Goal: Task Accomplishment & Management: Manage account settings

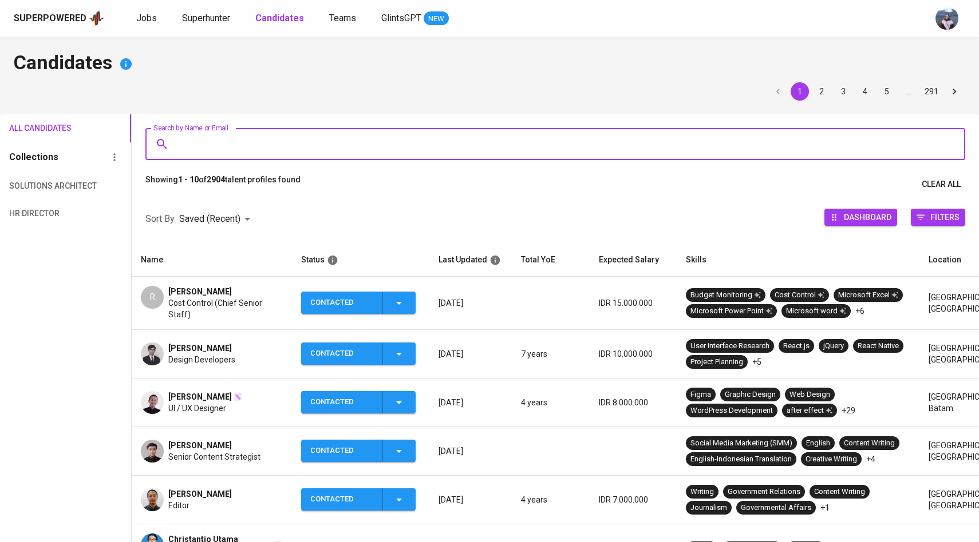
click at [208, 29] on div "Superpowered Jobs Superhunter Candidates Teams GlintsGPT NEW" at bounding box center [489, 18] width 979 height 37
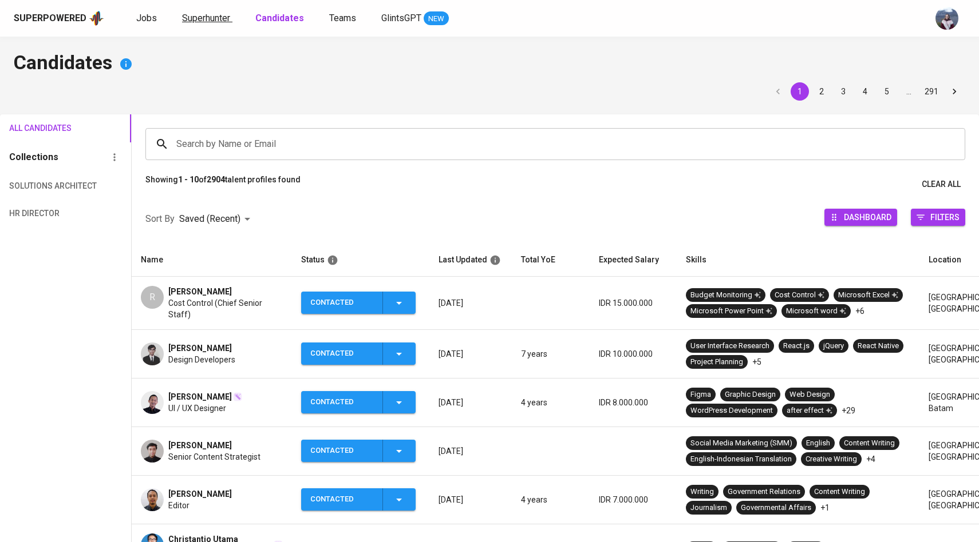
click at [209, 15] on span "Superhunter" at bounding box center [206, 18] width 48 height 11
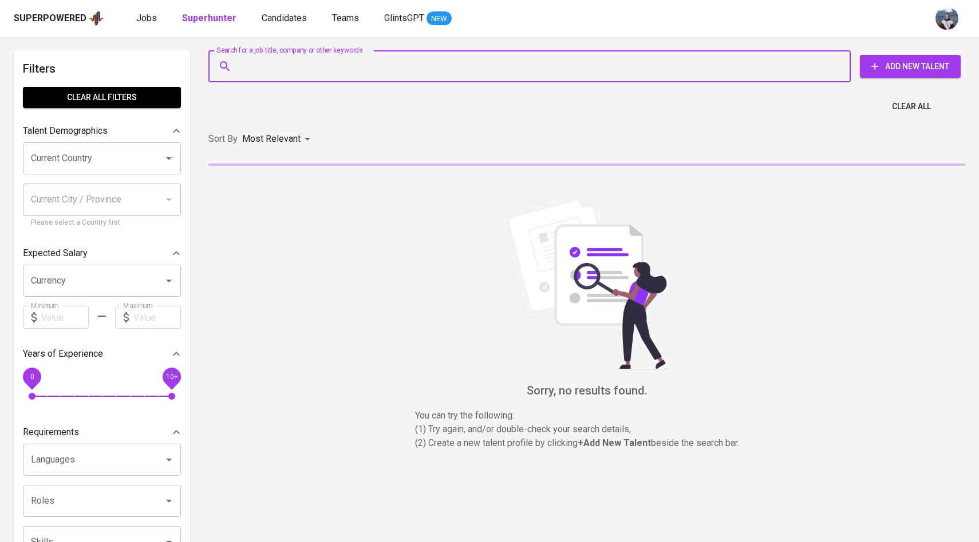
click at [276, 60] on input "Search for a job title, company or other keywords" at bounding box center [532, 67] width 592 height 22
paste input "[EMAIL_ADDRESS][DOMAIN_NAME]"
type input "[EMAIL_ADDRESS][DOMAIN_NAME]"
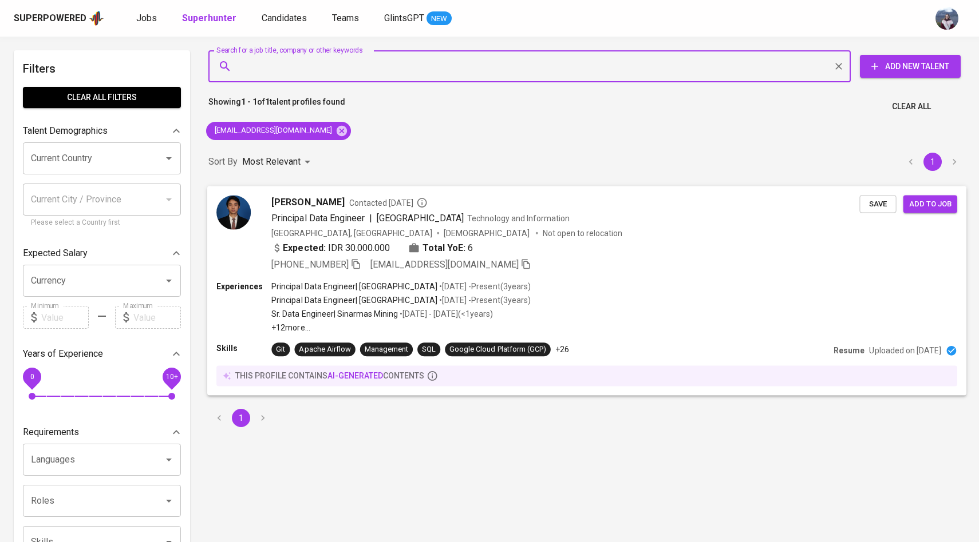
click at [238, 204] on img at bounding box center [233, 212] width 34 height 34
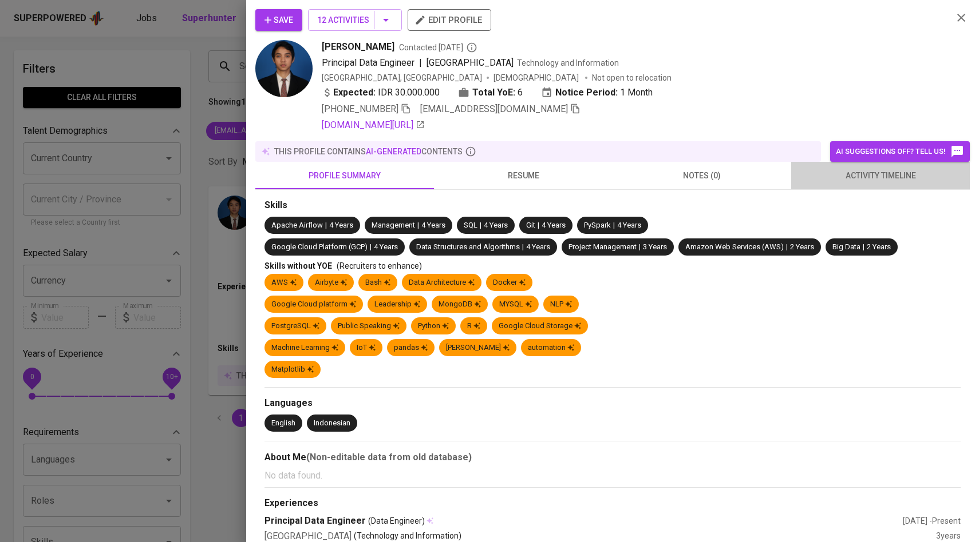
click at [865, 175] on span "activity timeline" at bounding box center [880, 176] width 165 height 14
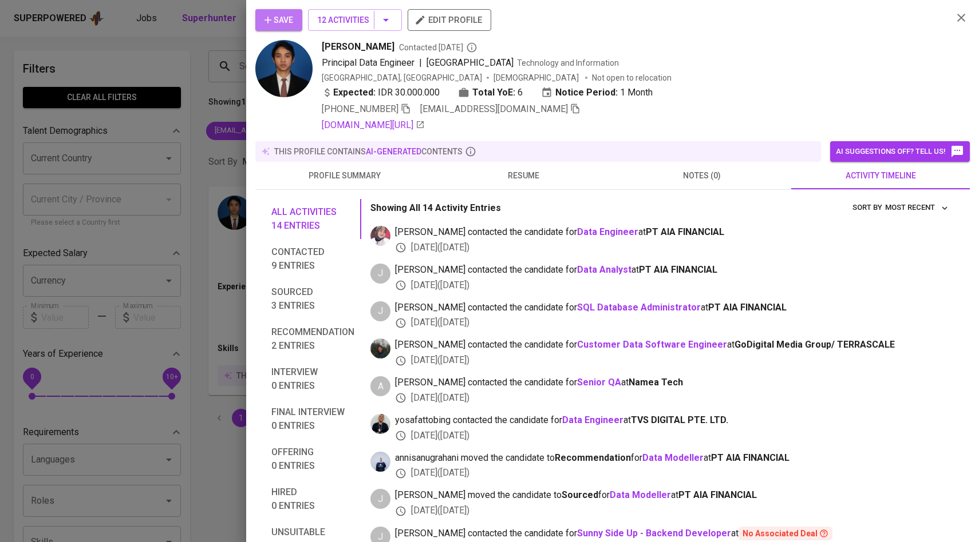
click at [284, 16] on span "Save" at bounding box center [278, 20] width 29 height 14
click at [209, 69] on div at bounding box center [489, 271] width 979 height 542
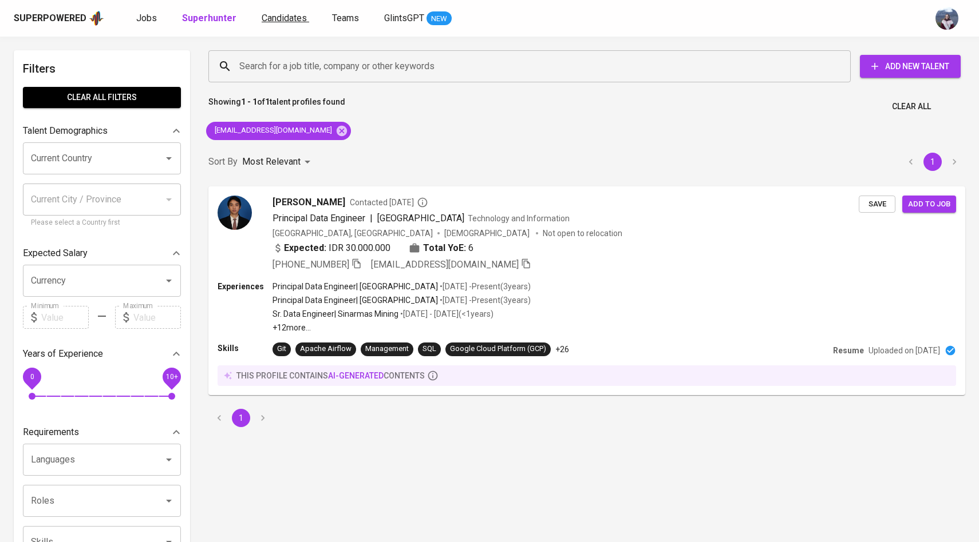
click at [290, 17] on span "Candidates" at bounding box center [284, 18] width 45 height 11
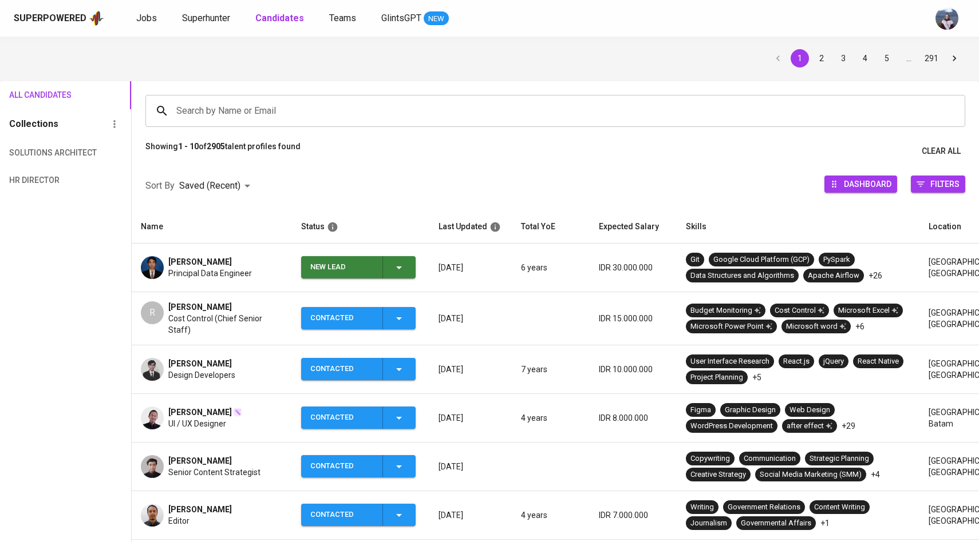
scroll to position [41, 0]
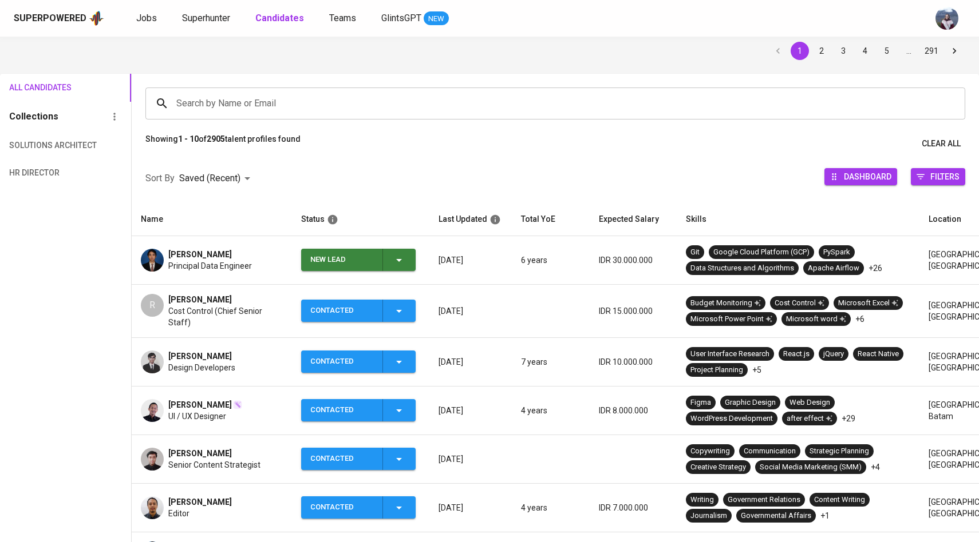
click at [393, 263] on icon "button" at bounding box center [399, 260] width 14 height 14
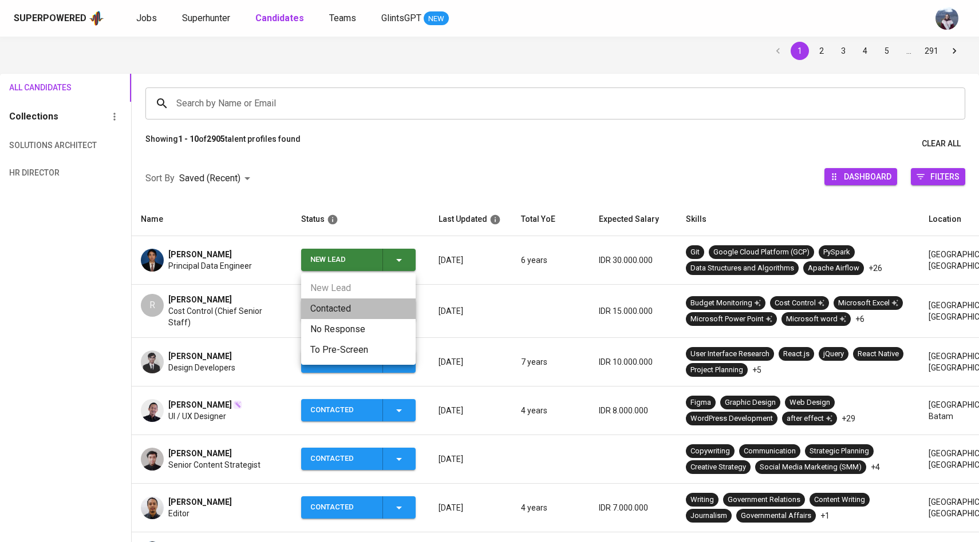
click at [331, 309] on li "Contacted" at bounding box center [358, 309] width 114 height 21
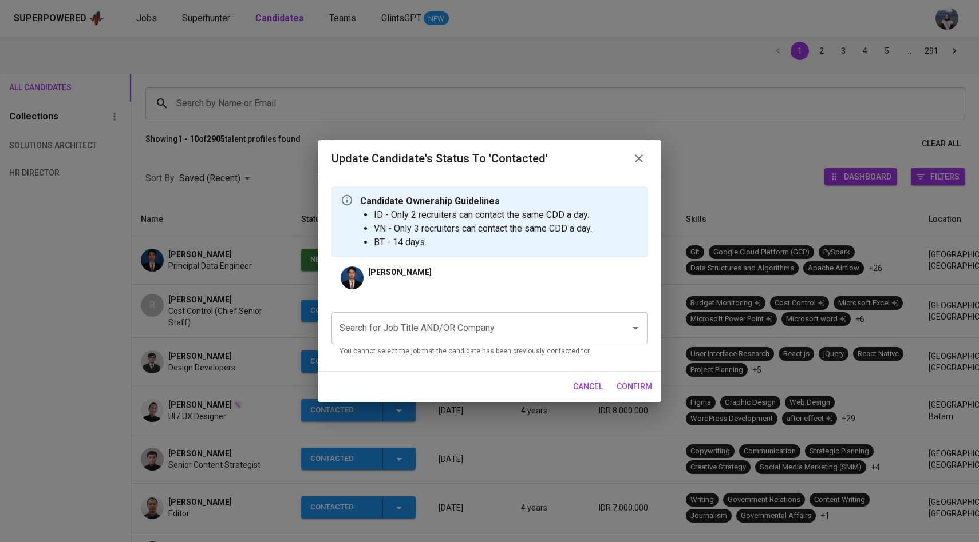
click at [439, 349] on p "You cannot select the job that the candidate has been previously contacted for." at bounding box center [489, 351] width 300 height 11
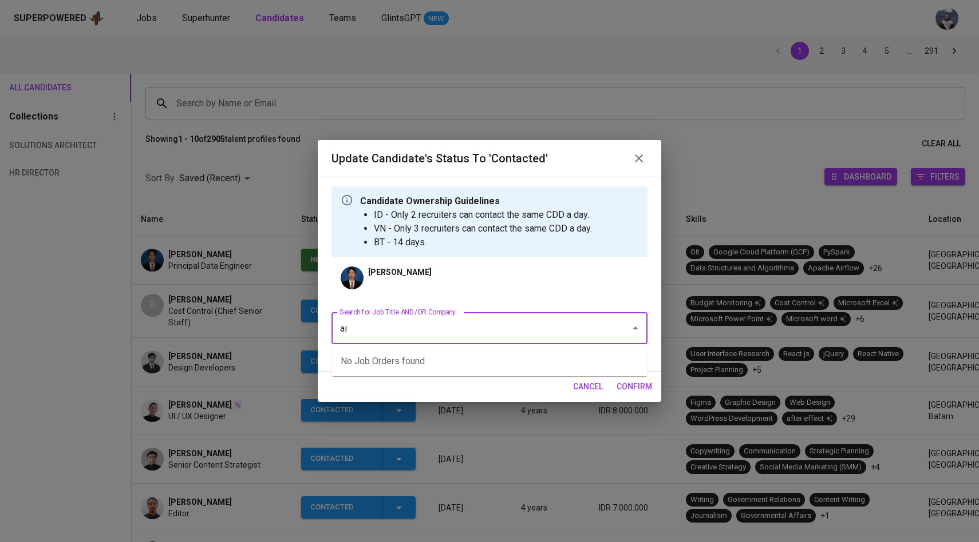
type input "a"
click at [446, 358] on li "ETL Developer (PT AIA FINANCIAL)" at bounding box center [489, 361] width 316 height 21
type input "ET"
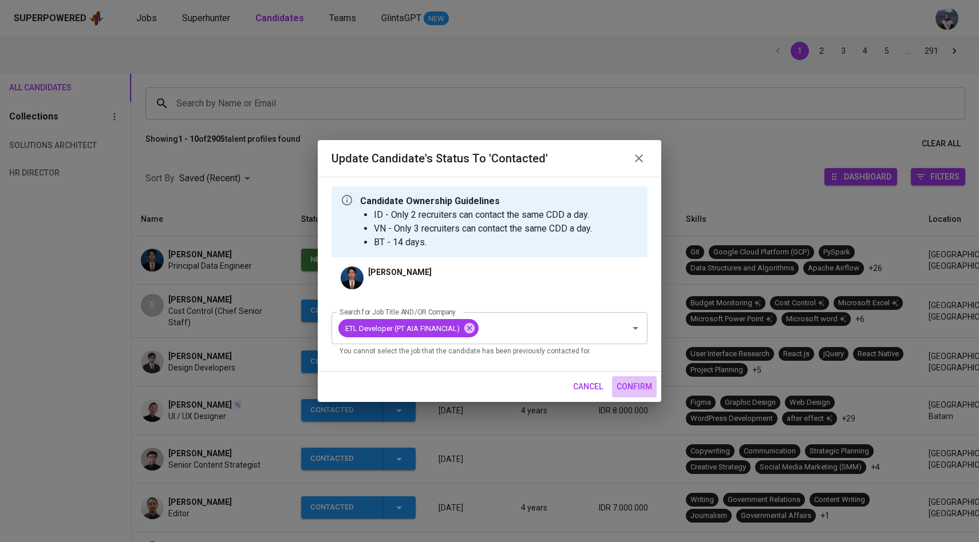
click at [634, 380] on span "confirm" at bounding box center [633, 387] width 35 height 14
